Goal: Navigation & Orientation: Find specific page/section

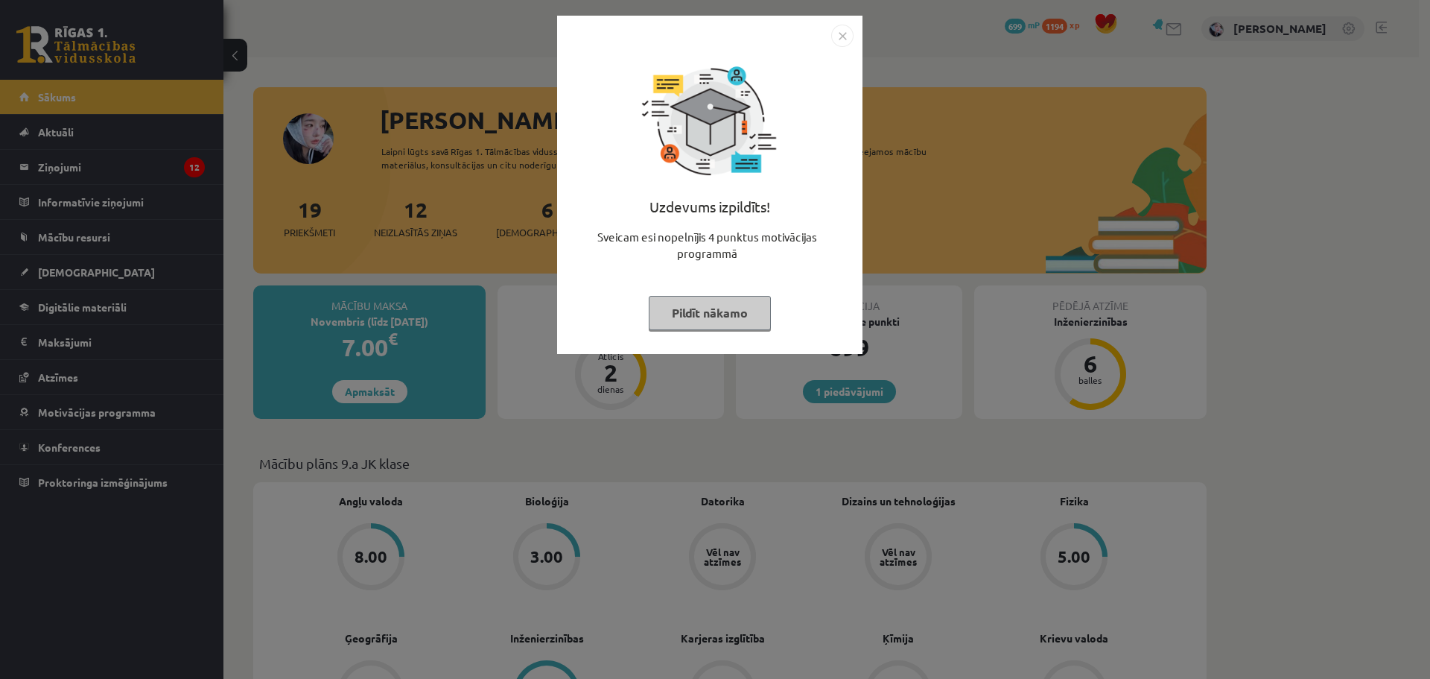
click at [74, 314] on div "Uzdevums izpildīts! Sveicam esi nopelnījis 4 punktus motivācijas programmā Pild…" at bounding box center [715, 339] width 1430 height 679
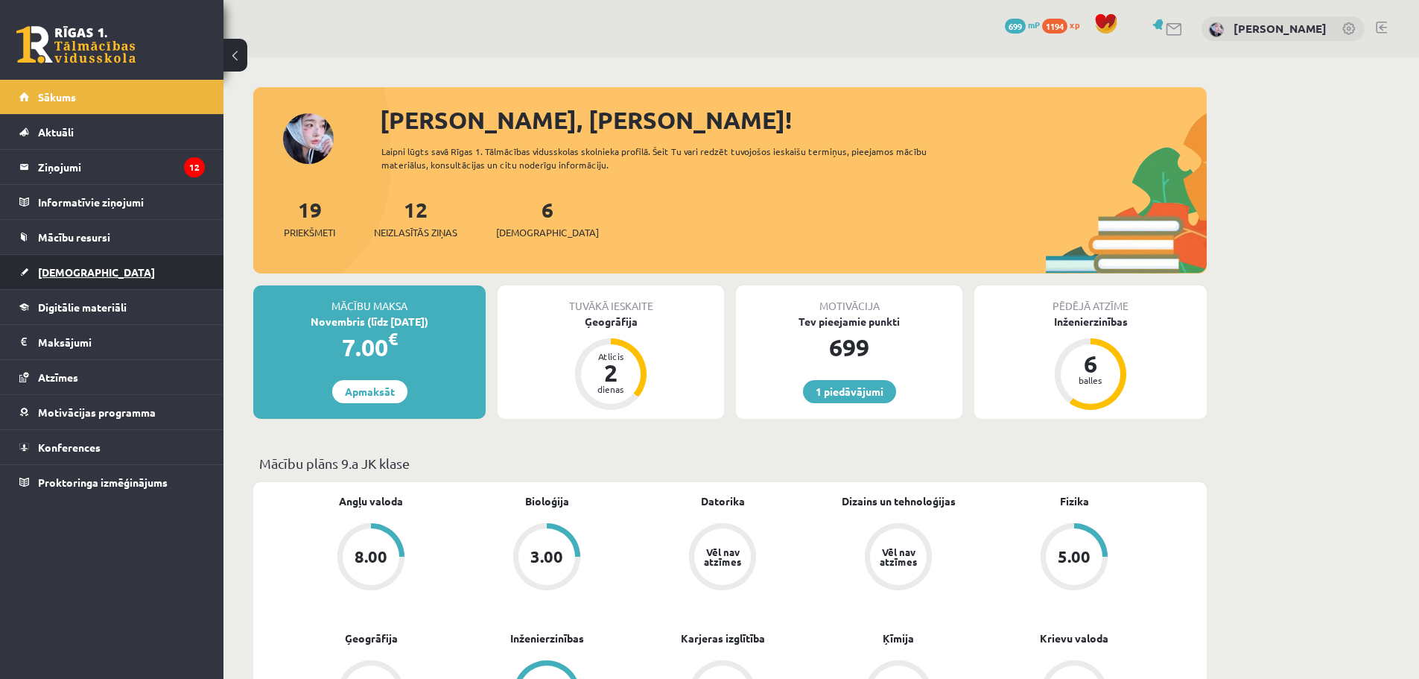
click at [73, 266] on span "[DEMOGRAPHIC_DATA]" at bounding box center [96, 271] width 117 height 13
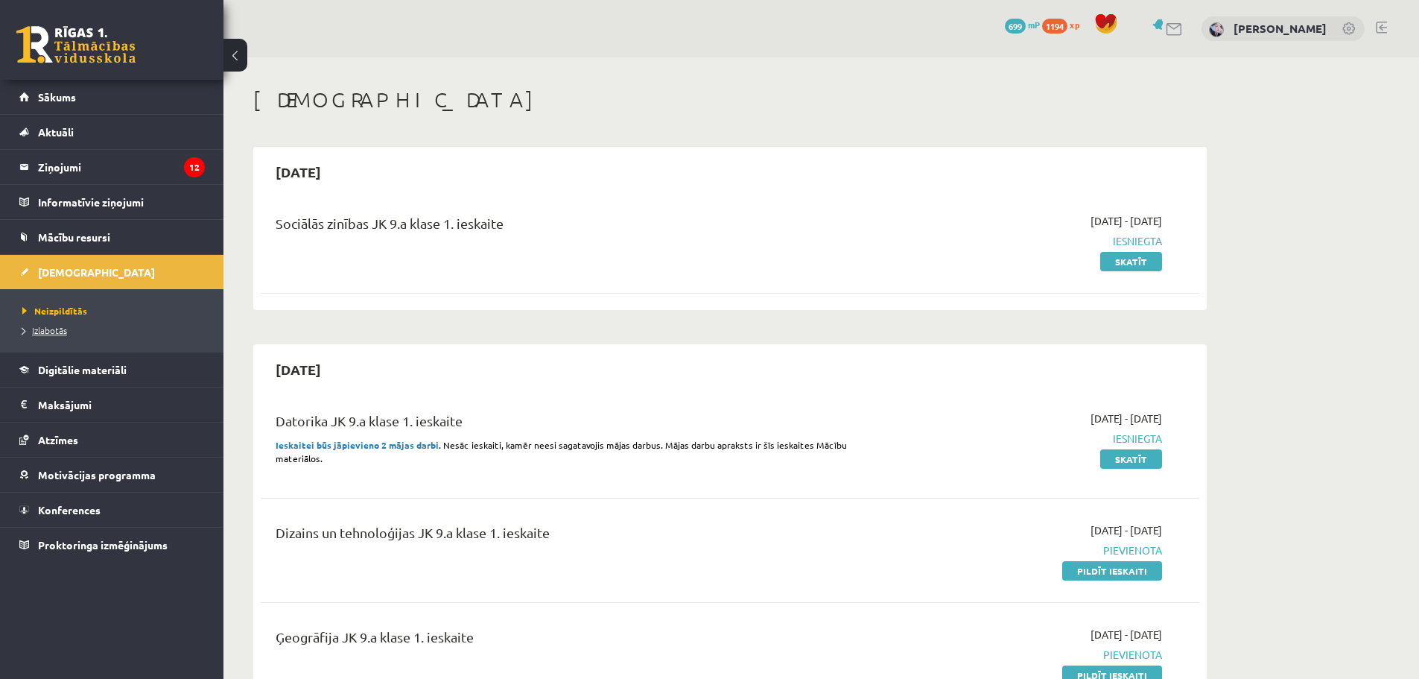
click at [55, 331] on span "Izlabotās" at bounding box center [44, 330] width 45 height 12
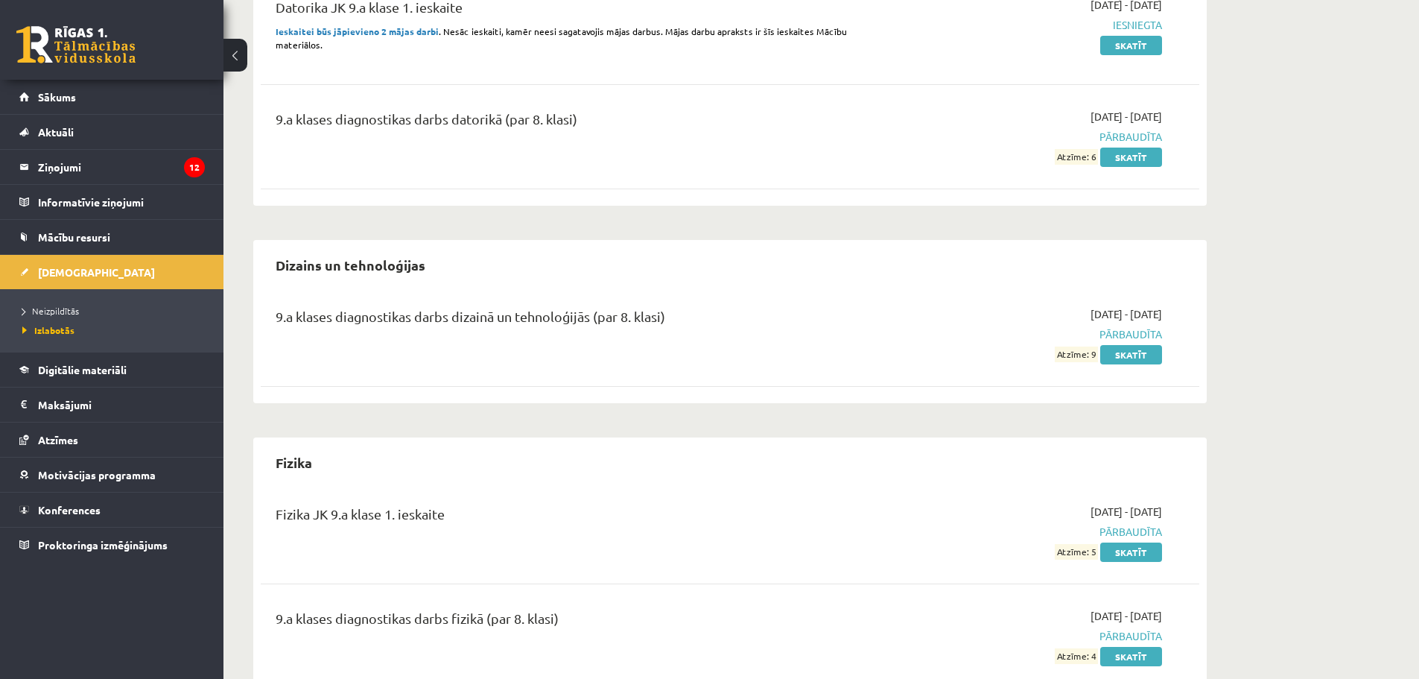
scroll to position [1266, 0]
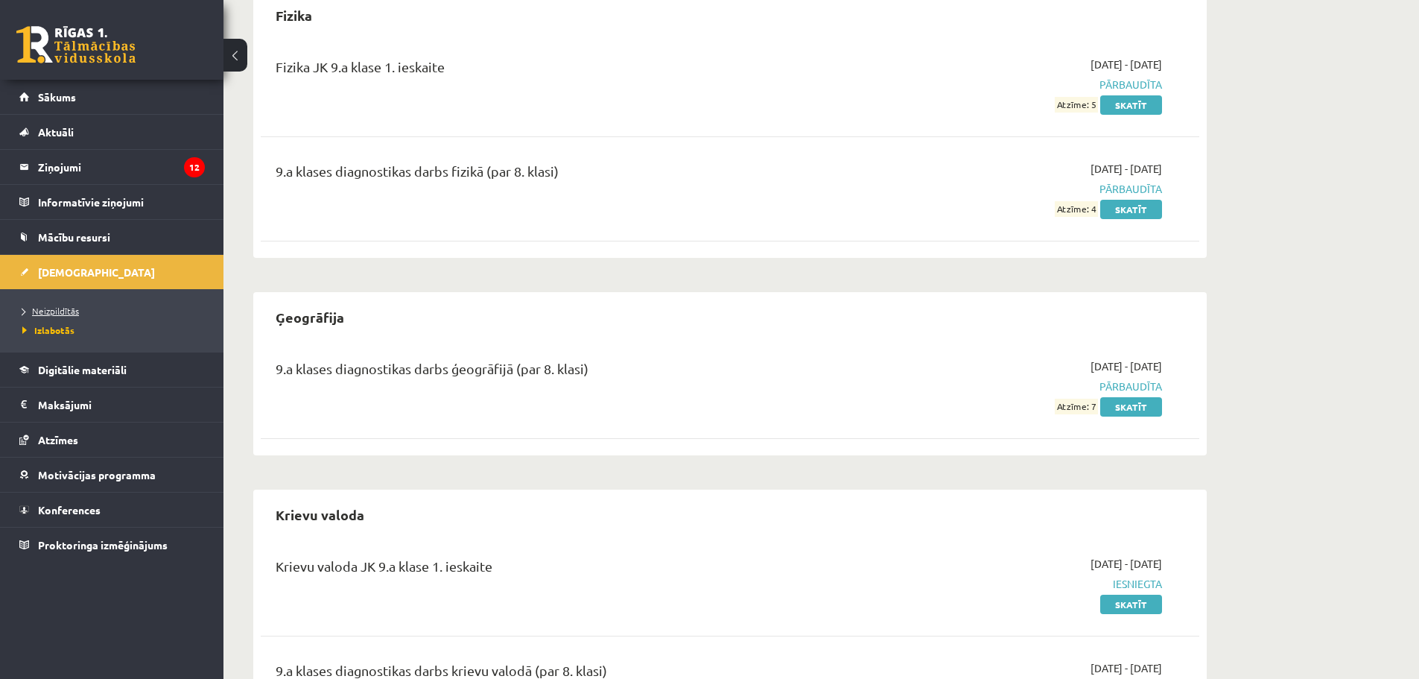
click at [66, 308] on span "Neizpildītās" at bounding box center [50, 311] width 57 height 12
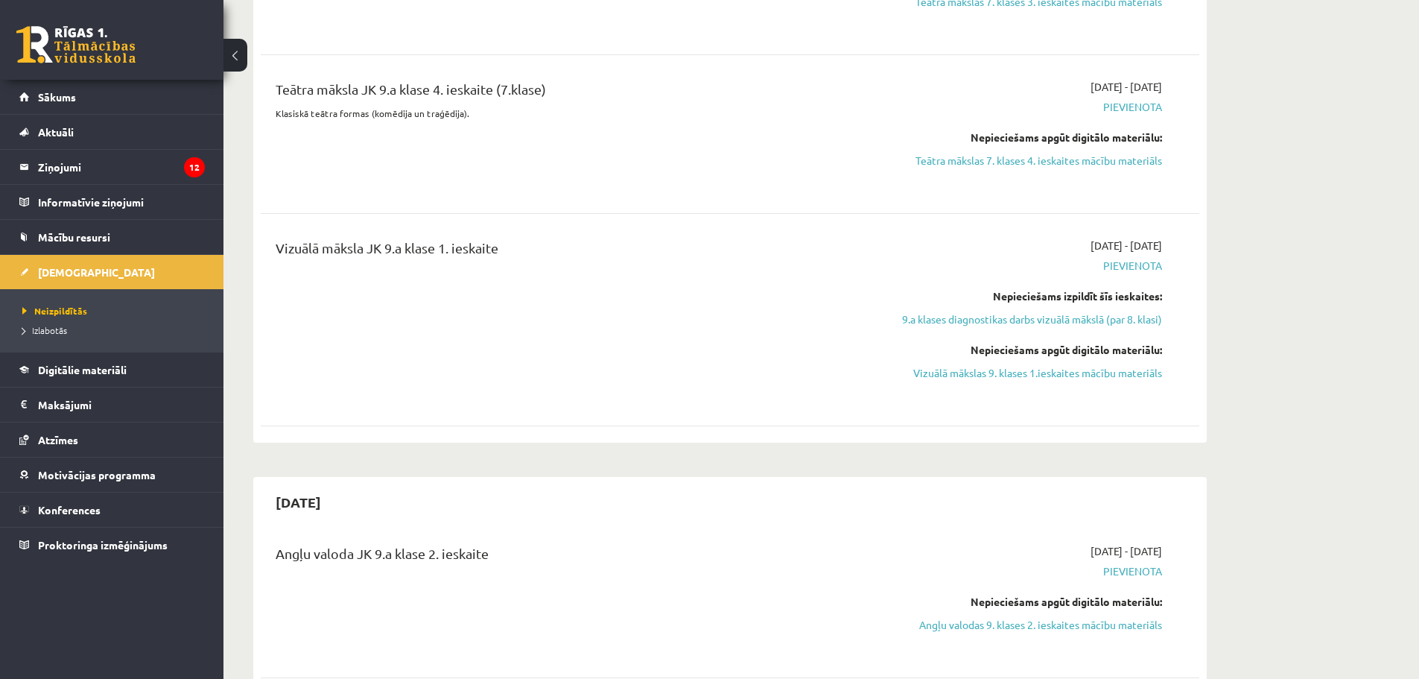
scroll to position [2234, 0]
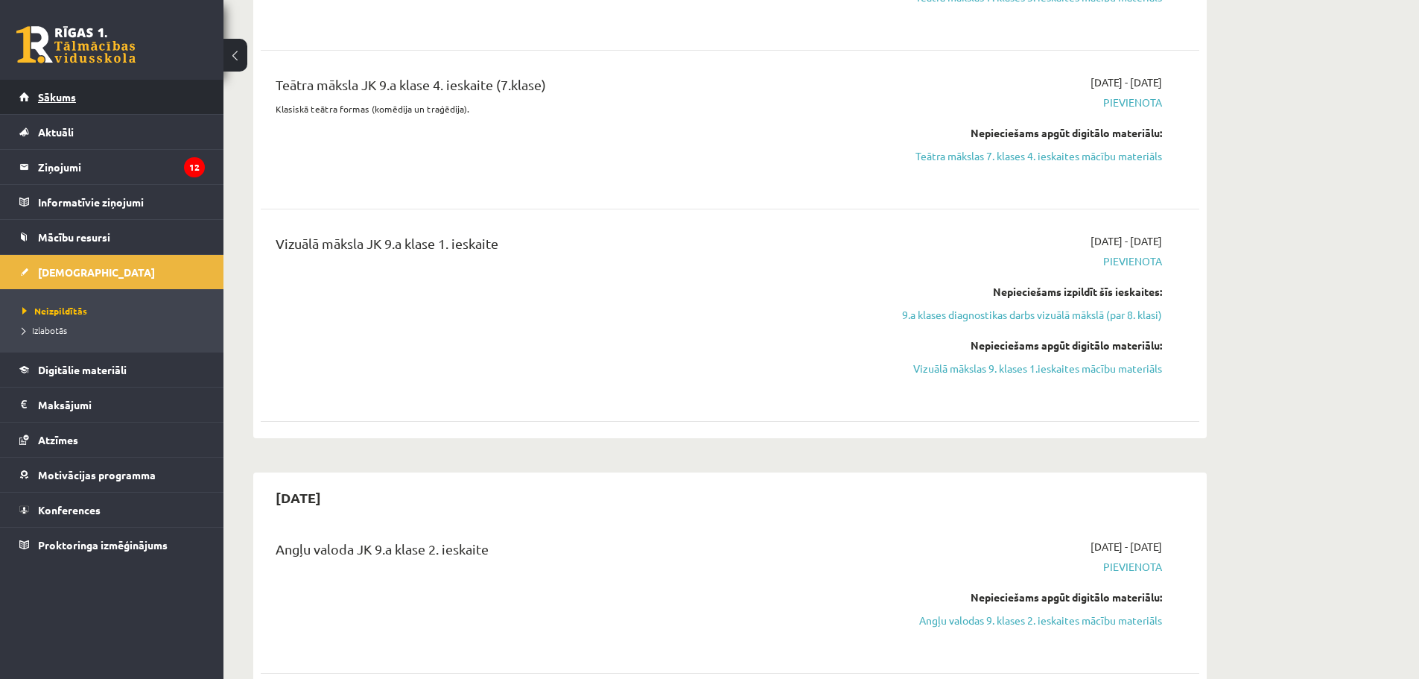
click at [63, 105] on link "Sākums" at bounding box center [111, 97] width 185 height 34
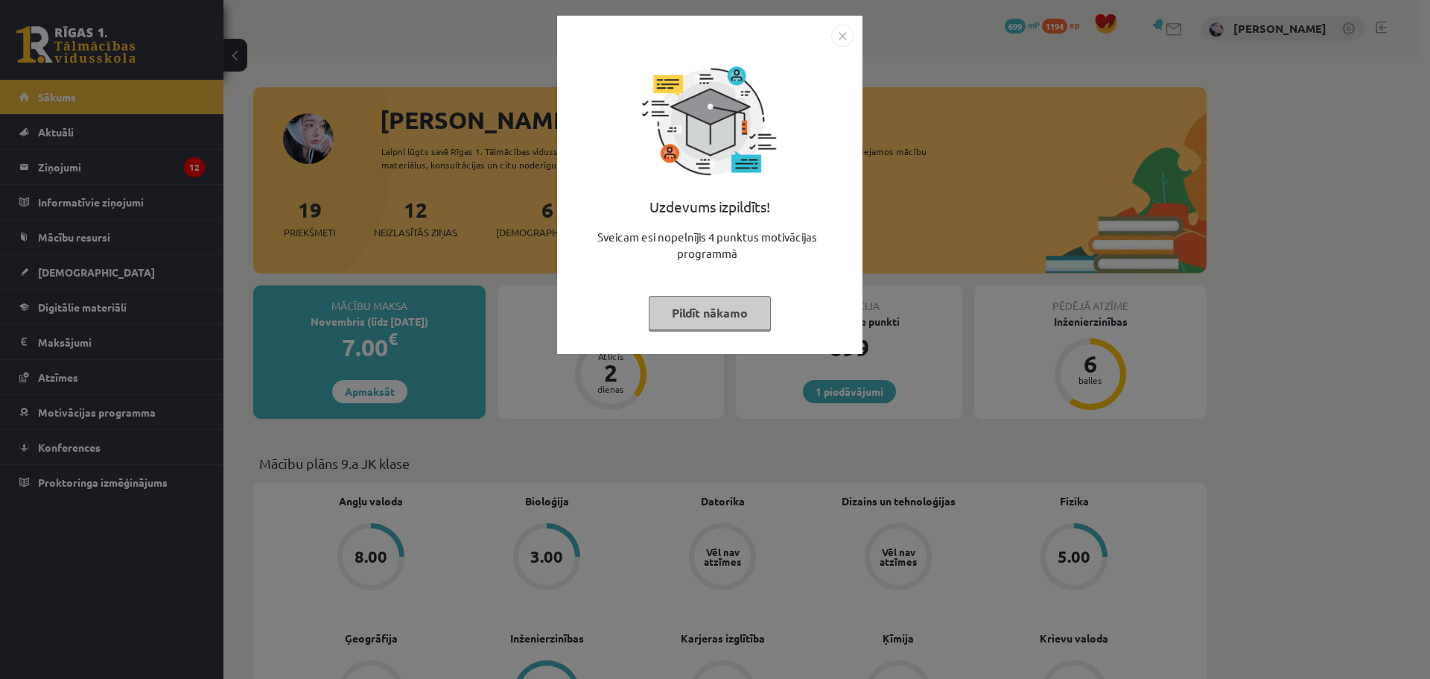
click at [849, 34] on img "Close" at bounding box center [842, 36] width 22 height 22
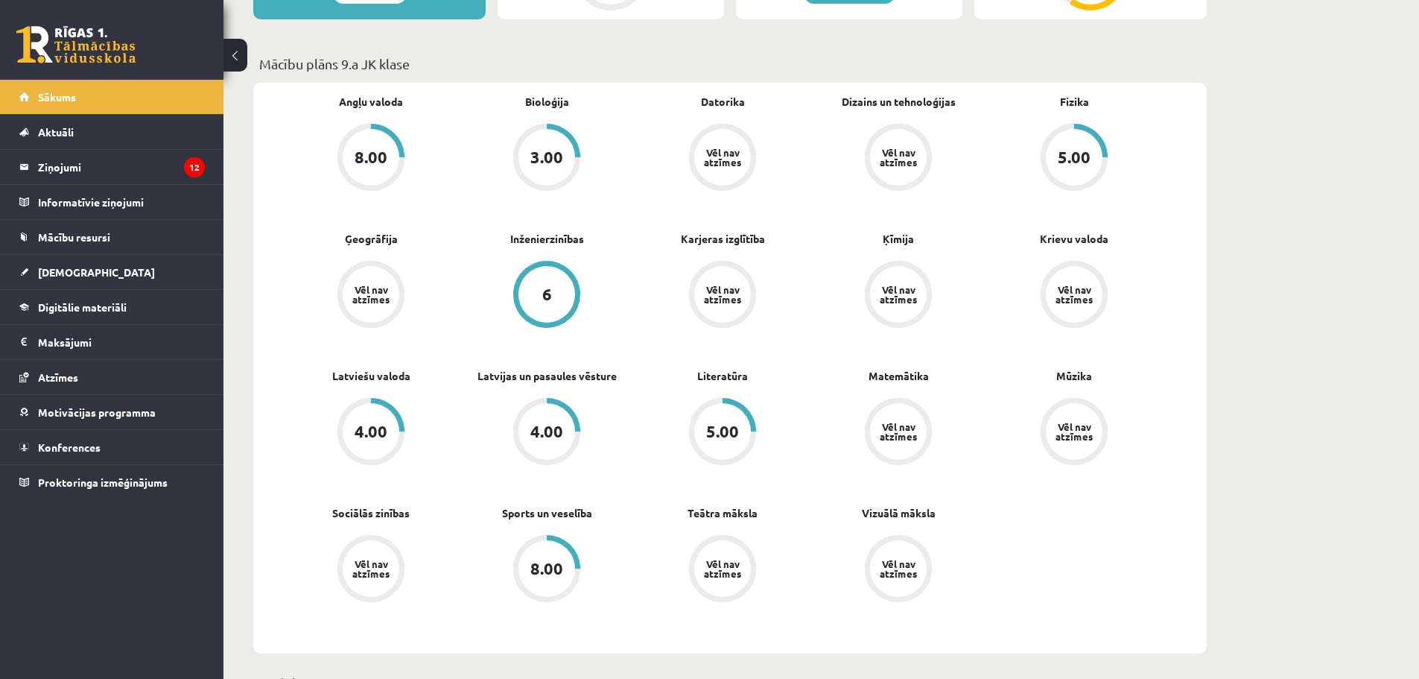
scroll to position [372, 0]
